Goal: Task Accomplishment & Management: Use online tool/utility

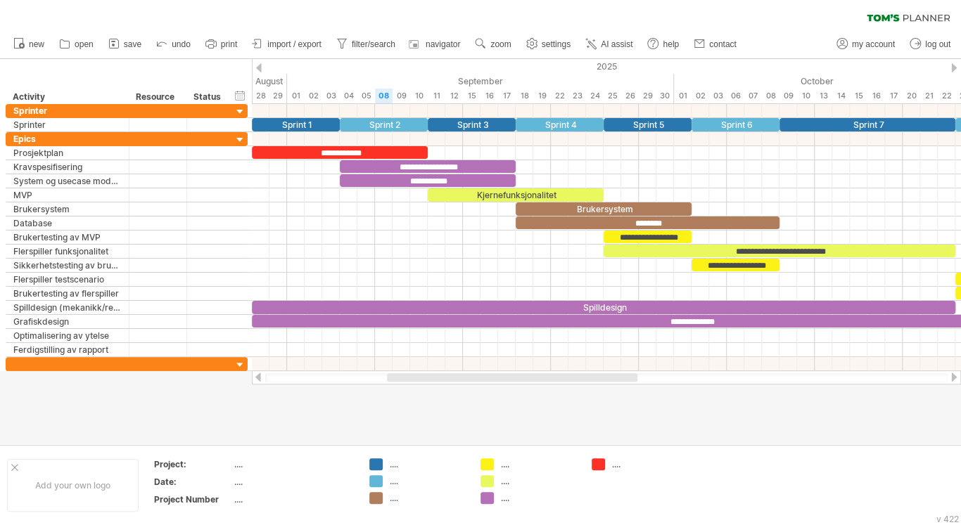
click at [427, 385] on div "Trying to reach [DOMAIN_NAME] Connected again... 0% clear filter new" at bounding box center [480, 262] width 961 height 525
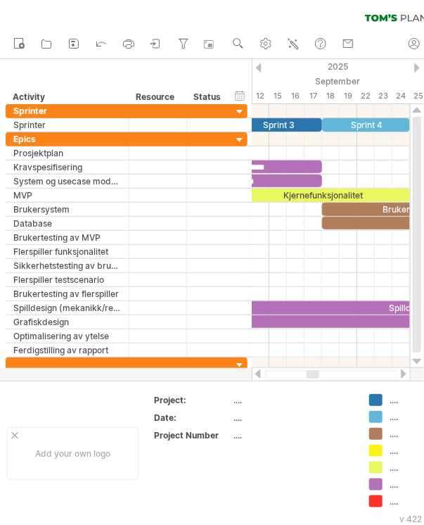
drag, startPoint x: 296, startPoint y: 374, endPoint x: 311, endPoint y: 374, distance: 14.8
click at [311, 374] on div at bounding box center [313, 374] width 13 height 8
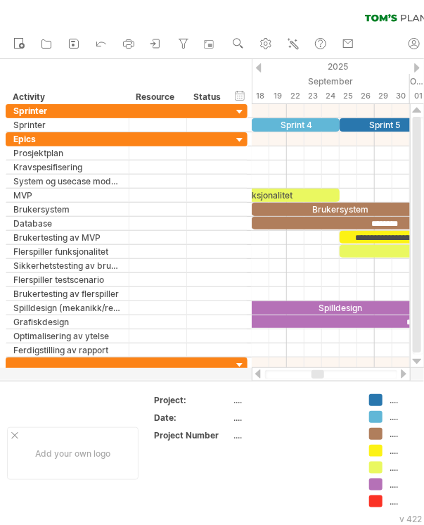
click at [319, 374] on div at bounding box center [318, 374] width 13 height 8
click at [404, 374] on div at bounding box center [403, 373] width 11 height 9
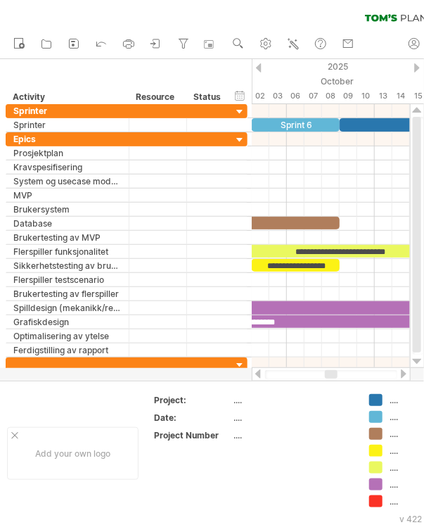
click at [258, 374] on div at bounding box center [258, 373] width 11 height 9
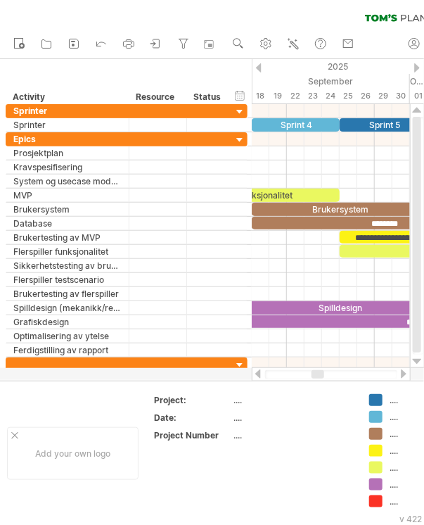
click at [402, 377] on div at bounding box center [403, 373] width 11 height 9
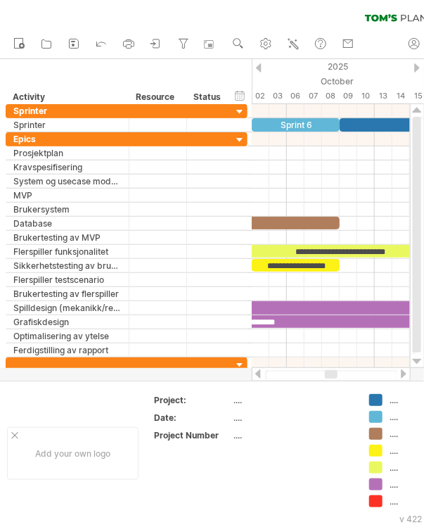
click at [255, 376] on div at bounding box center [258, 373] width 11 height 9
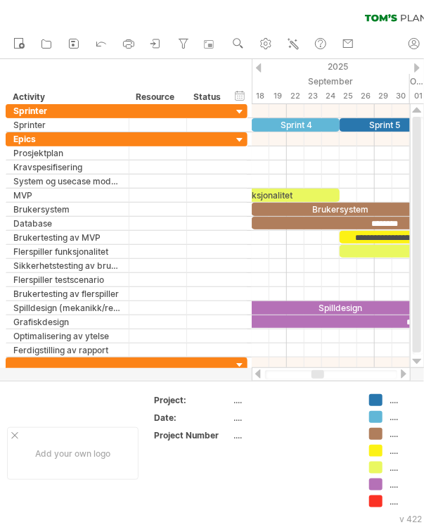
click at [404, 376] on div at bounding box center [403, 373] width 11 height 9
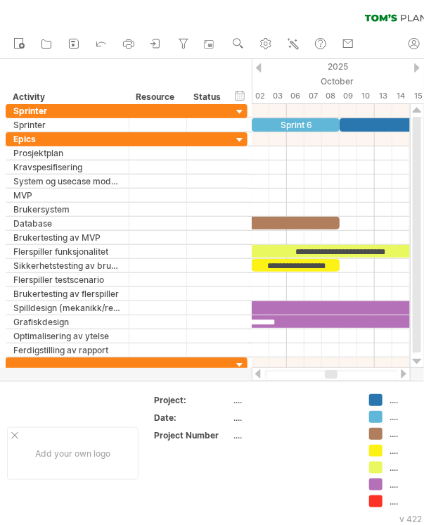
click at [404, 376] on div at bounding box center [403, 373] width 11 height 9
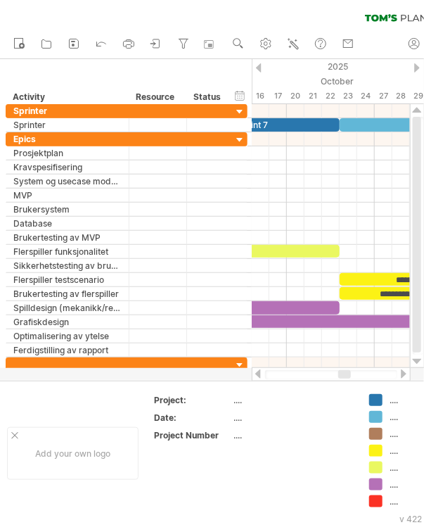
click at [256, 378] on div at bounding box center [258, 373] width 11 height 9
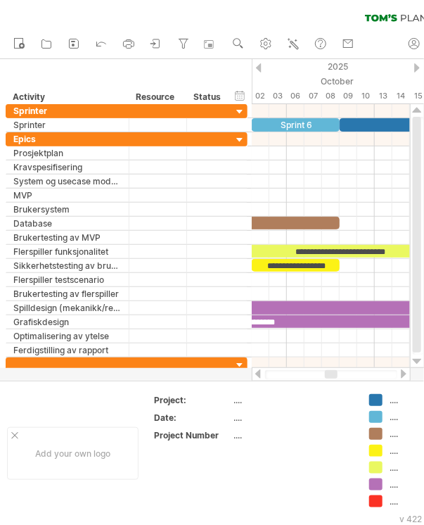
click at [256, 378] on div at bounding box center [258, 373] width 11 height 9
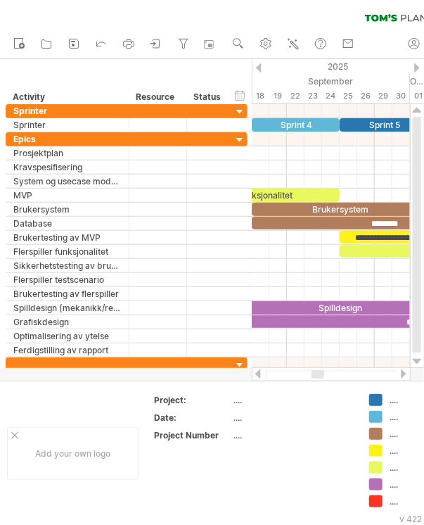
click at [407, 375] on div at bounding box center [403, 373] width 11 height 9
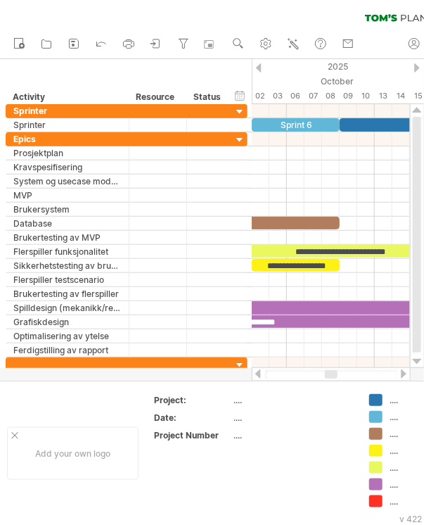
click at [407, 374] on div at bounding box center [403, 373] width 11 height 9
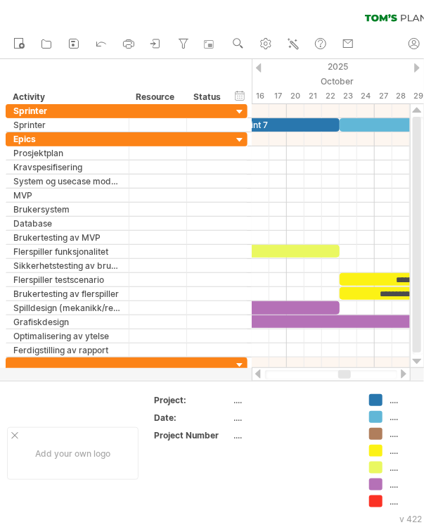
click at [407, 374] on div at bounding box center [403, 373] width 11 height 9
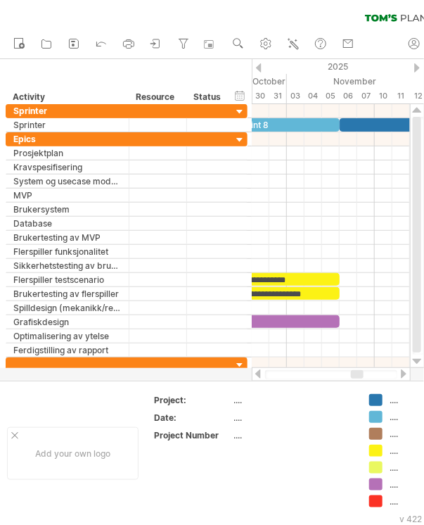
click at [258, 374] on div at bounding box center [258, 373] width 11 height 9
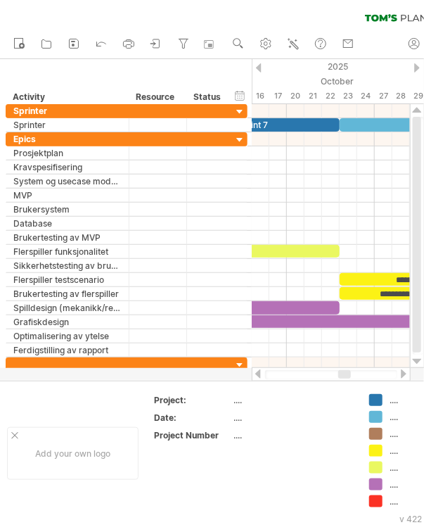
click at [405, 374] on div at bounding box center [403, 373] width 11 height 9
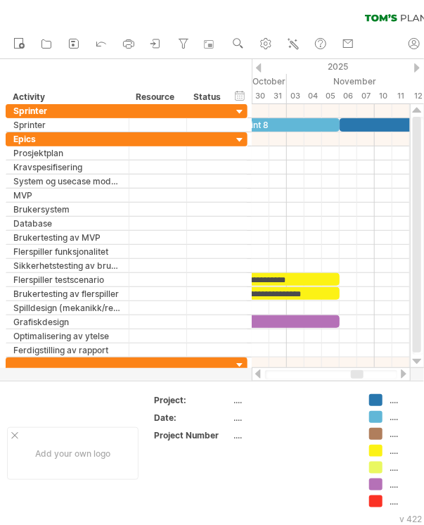
click at [256, 372] on div at bounding box center [258, 373] width 11 height 9
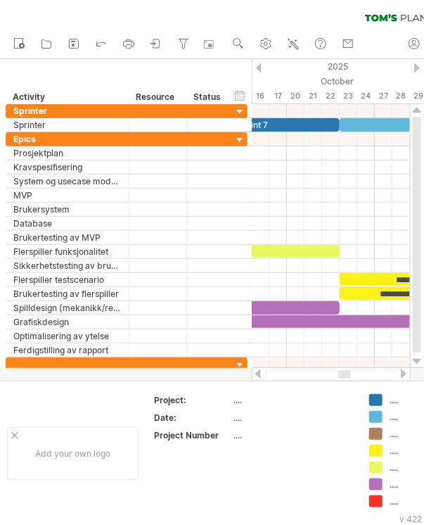
click at [256, 372] on div at bounding box center [258, 373] width 11 height 9
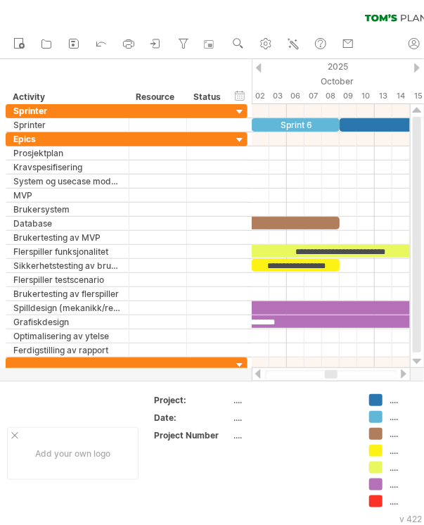
click at [256, 372] on div at bounding box center [258, 373] width 11 height 9
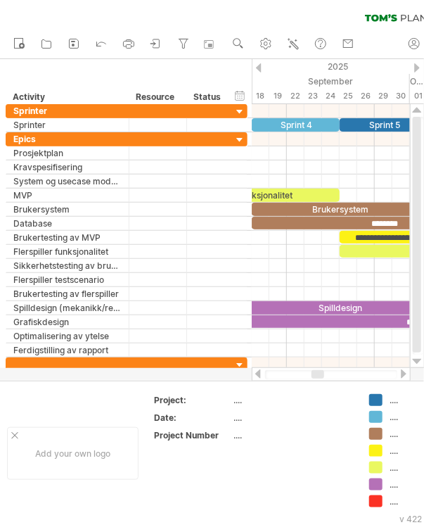
click at [256, 372] on div at bounding box center [258, 373] width 11 height 9
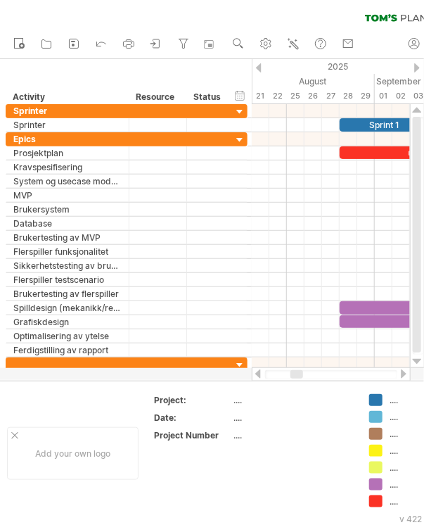
click at [256, 372] on div at bounding box center [258, 373] width 11 height 9
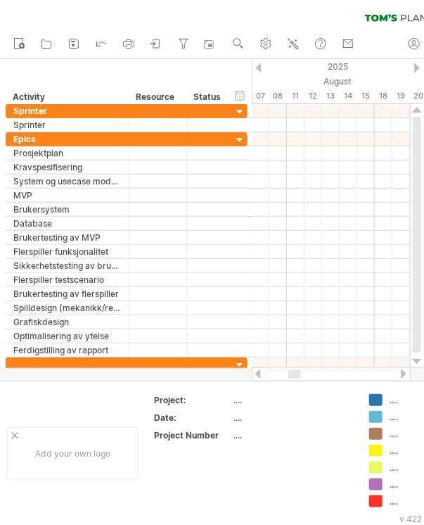
click at [407, 376] on div at bounding box center [403, 373] width 11 height 9
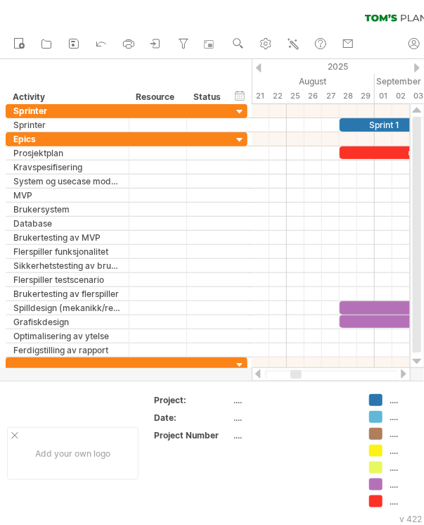
click at [407, 376] on div at bounding box center [403, 373] width 11 height 9
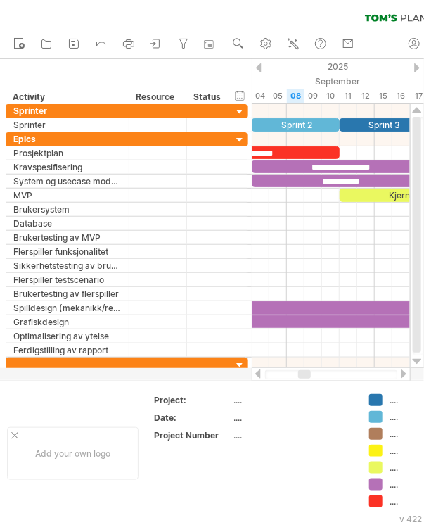
click at [407, 376] on div at bounding box center [403, 373] width 11 height 9
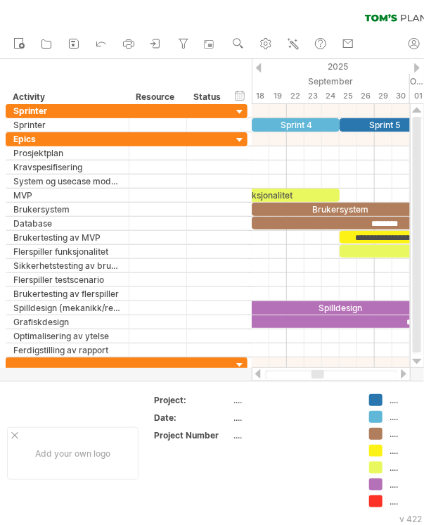
click at [407, 376] on div at bounding box center [403, 373] width 11 height 9
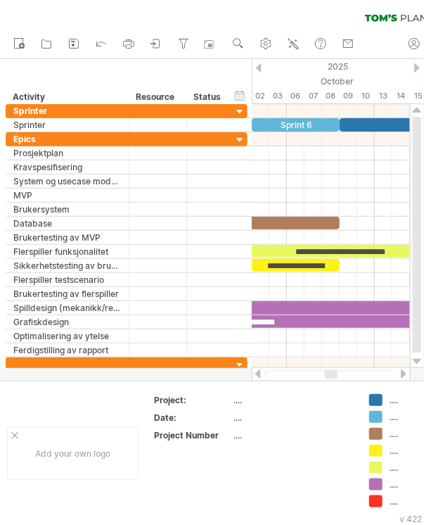
click at [407, 376] on div at bounding box center [403, 373] width 11 height 9
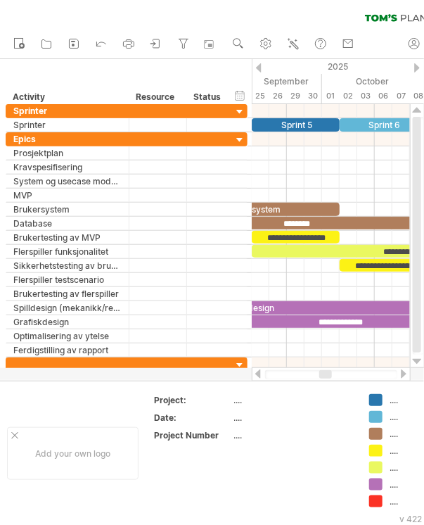
drag, startPoint x: 347, startPoint y: 376, endPoint x: 329, endPoint y: 371, distance: 18.5
click at [329, 371] on div at bounding box center [325, 374] width 13 height 8
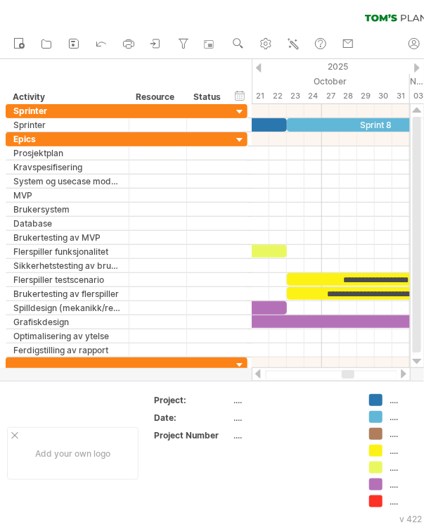
drag, startPoint x: 326, startPoint y: 372, endPoint x: 345, endPoint y: 374, distance: 19.7
click at [345, 374] on div at bounding box center [348, 374] width 13 height 8
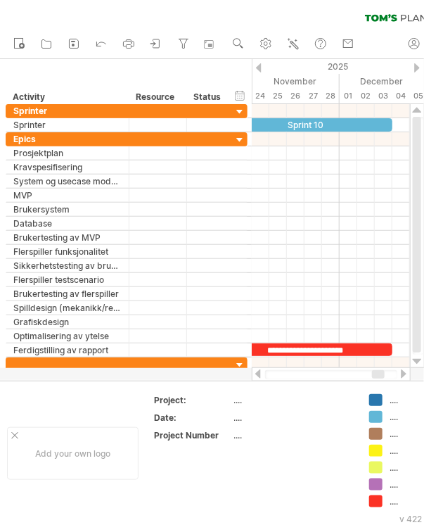
drag, startPoint x: 343, startPoint y: 372, endPoint x: 376, endPoint y: 377, distance: 33.4
click at [376, 377] on div at bounding box center [378, 374] width 13 height 8
